Goal: Information Seeking & Learning: Learn about a topic

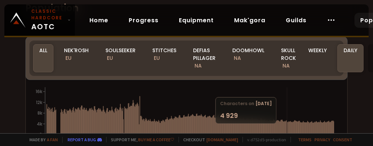
scroll to position [36, 0]
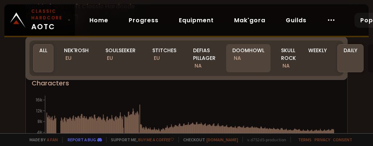
click at [245, 52] on div "Doomhowl NA" at bounding box center [248, 58] width 44 height 28
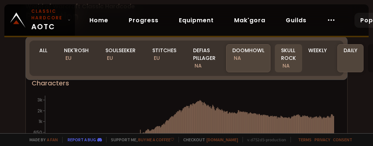
click at [281, 59] on div "Skull Rock NA" at bounding box center [288, 58] width 27 height 28
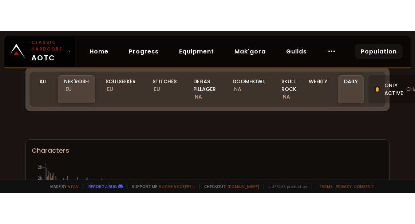
scroll to position [40, 0]
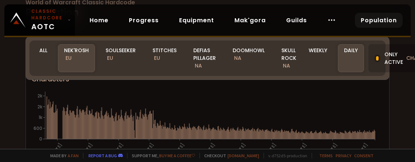
click at [395, 151] on div "Made by a fan Report a bug Support me, Buy me a coffee Checkout [DOMAIN_NAME] v…" at bounding box center [207, 154] width 415 height 13
drag, startPoint x: 294, startPoint y: 61, endPoint x: 315, endPoint y: 56, distance: 21.6
click at [294, 61] on div "Skull Rock NA" at bounding box center [288, 58] width 27 height 28
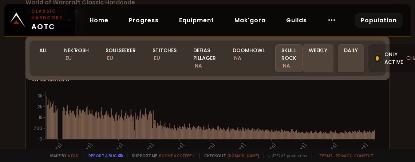
click at [315, 56] on div "Weekly" at bounding box center [317, 58] width 31 height 28
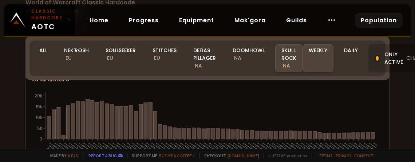
click at [286, 63] on span "NA" at bounding box center [286, 65] width 7 height 7
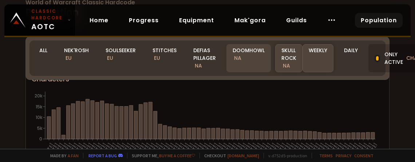
click at [228, 60] on div "Doomhowl NA" at bounding box center [248, 58] width 44 height 28
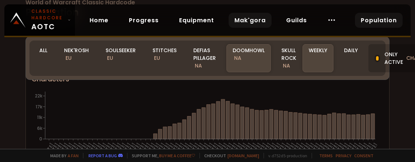
click at [251, 20] on link "Mak'gora" at bounding box center [250, 20] width 43 height 15
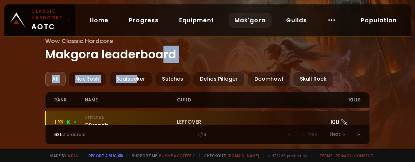
drag, startPoint x: 135, startPoint y: 79, endPoint x: 159, endPoint y: 63, distance: 28.6
click at [159, 63] on main "Wow Classic Hardcore Makgora leaderboard All Nek'Rosh Soulseeker Stitches Defia…" at bounding box center [207, 90] width 325 height 108
click at [228, 64] on main "Wow Classic Hardcore Makgora leaderboard All Nek'Rosh Soulseeker Stitches Defia…" at bounding box center [207, 90] width 325 height 108
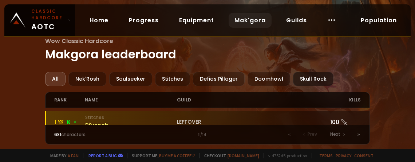
click at [295, 72] on div "Skull Rock" at bounding box center [313, 79] width 40 height 14
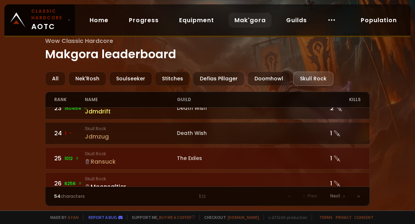
scroll to position [526, 0]
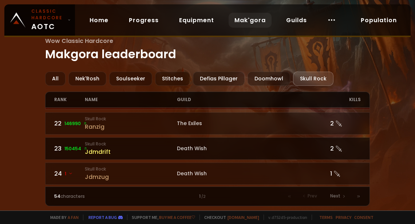
click at [202, 138] on link "23 150454 Skull Rock Jdmdrift Death Wish 2" at bounding box center [207, 149] width 325 height 22
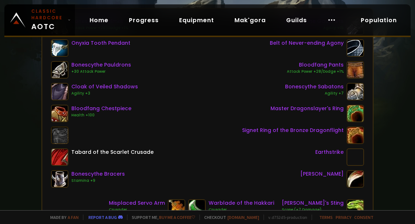
scroll to position [81, 0]
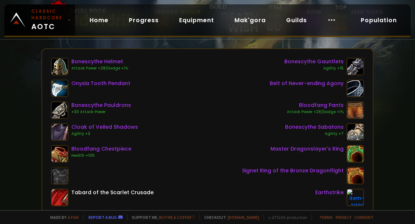
click at [396, 78] on div "Scan character 3 hours ago Skull Rock Jdmdrift Undead Rogue 60 guild Death Wish…" at bounding box center [207, 105] width 415 height 210
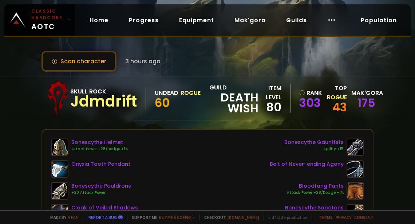
click at [279, 112] on div "80" at bounding box center [269, 107] width 23 height 11
drag, startPoint x: 66, startPoint y: 54, endPoint x: 131, endPoint y: 44, distance: 66.2
click at [131, 44] on div "Scan character 3 hours ago Skull Rock Jdmdrift Undead Rogue 60 guild Death Wish…" at bounding box center [207, 105] width 415 height 210
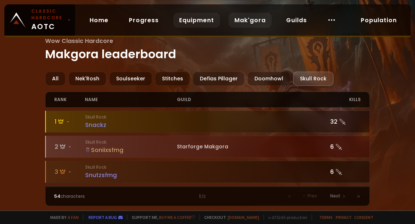
click at [179, 24] on link "Equipment" at bounding box center [196, 20] width 47 height 15
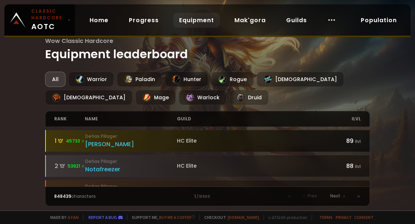
click at [298, 139] on div "HC Elite" at bounding box center [253, 141] width 153 height 8
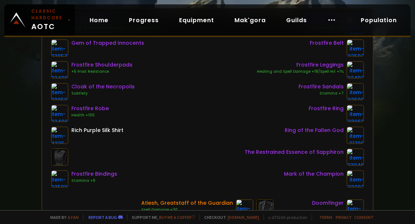
scroll to position [202, 0]
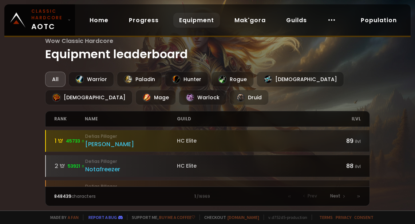
click at [143, 161] on small "Defias Pillager" at bounding box center [131, 161] width 92 height 7
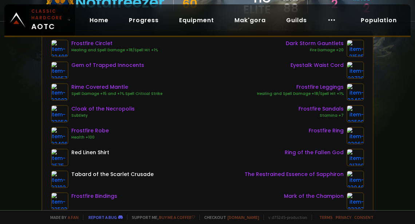
scroll to position [121, 0]
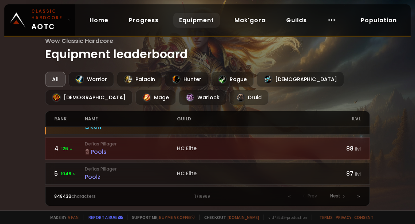
scroll to position [81, 0]
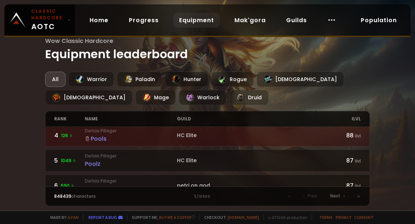
click at [157, 138] on div "Pools" at bounding box center [131, 138] width 92 height 9
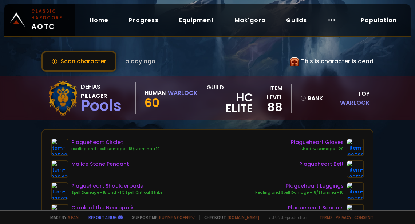
click at [157, 139] on div "Plagueheart Circlet Healing and Spell Damage +18/Stamina +10 Malice Stone Penda…" at bounding box center [207, 224] width 313 height 170
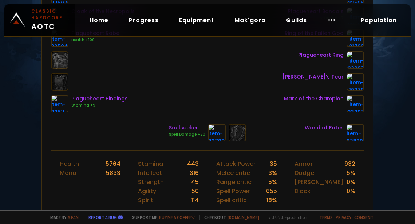
scroll to position [242, 0]
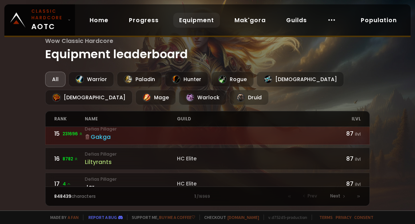
scroll to position [364, 0]
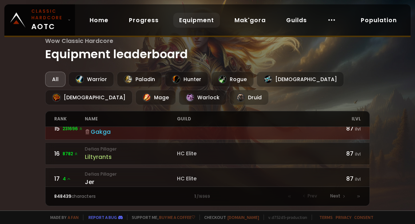
click at [130, 153] on div "Liltyrants" at bounding box center [131, 157] width 92 height 9
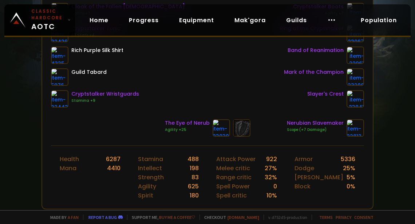
scroll to position [202, 0]
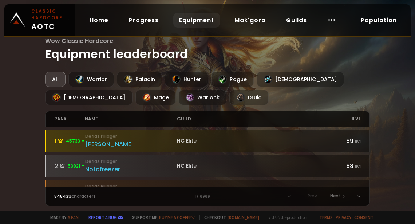
click at [15, 84] on div "Wow Classic Hardcore Equipment leaderboard All Warrior Paladin Hunter Rogue Pri…" at bounding box center [207, 105] width 415 height 211
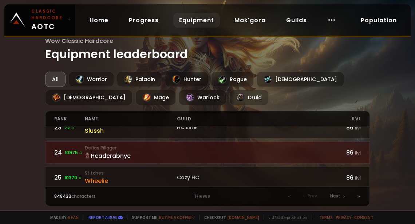
scroll to position [606, 0]
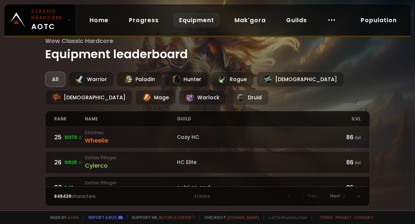
click at [146, 161] on small "Defias Pillager" at bounding box center [131, 183] width 92 height 7
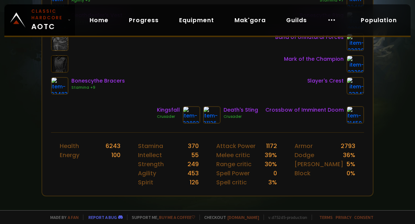
scroll to position [202, 0]
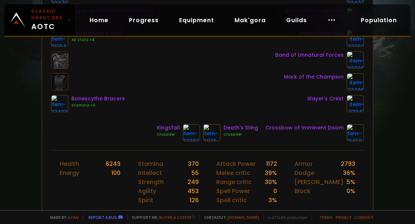
click at [103, 159] on div "Health 6243" at bounding box center [90, 163] width 61 height 9
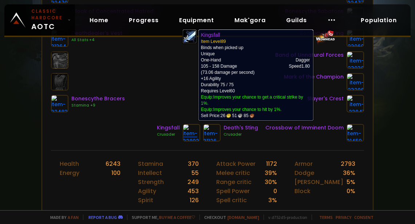
click at [190, 133] on img at bounding box center [191, 132] width 17 height 17
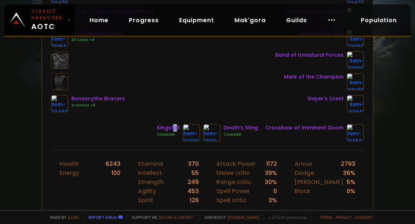
click at [172, 120] on div "Bonescythe Helmet Attack Power +28/Dodge +1% Prestor's Talisman of Connivery Bo…" at bounding box center [207, 41] width 330 height 217
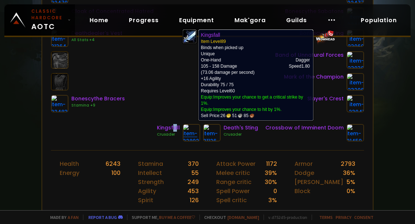
click at [184, 135] on img at bounding box center [191, 132] width 17 height 17
